Goal: Task Accomplishment & Management: Use online tool/utility

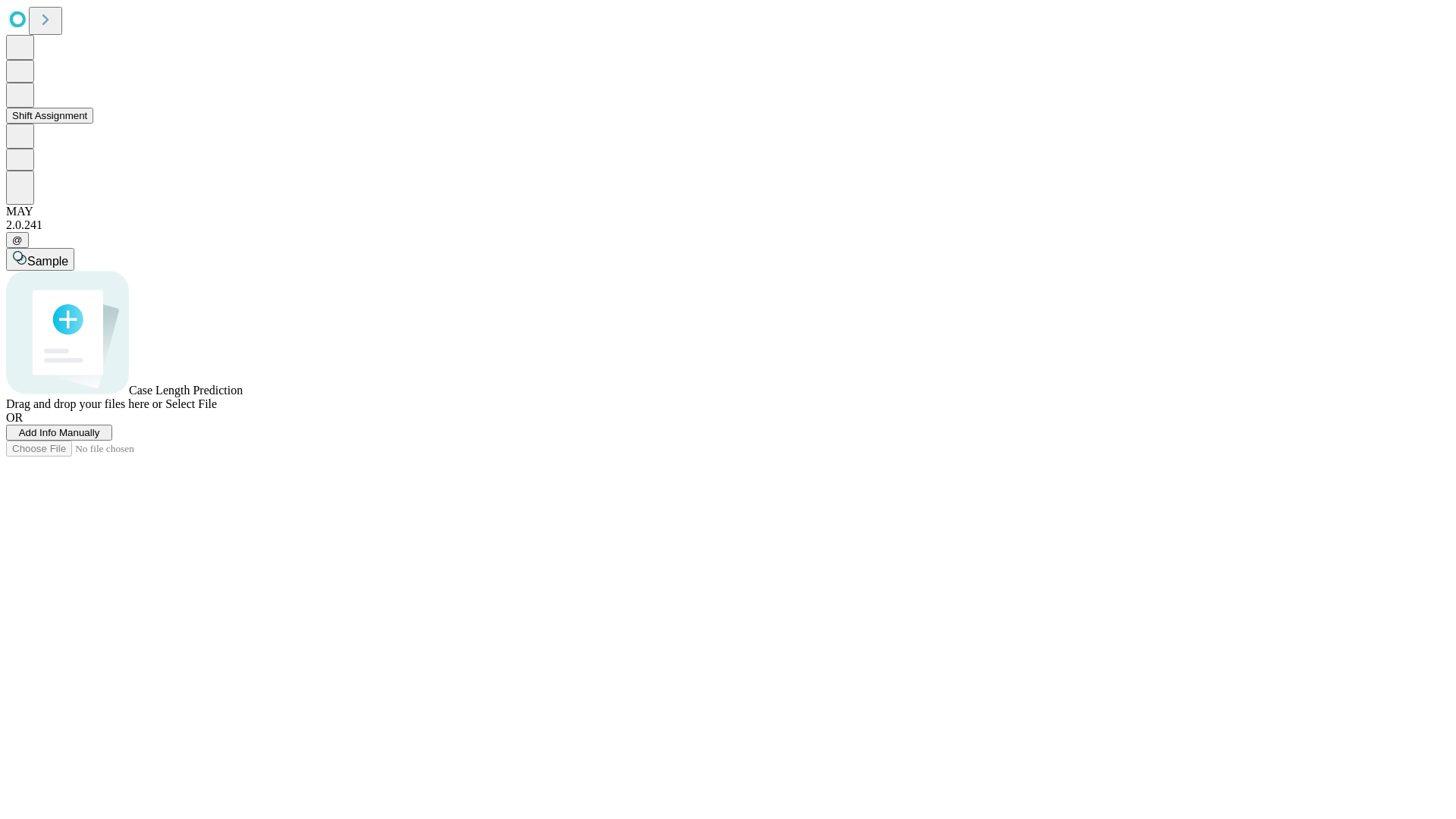
click at [94, 124] on button "Shift Assignment" at bounding box center [49, 115] width 87 height 16
